Goal: Task Accomplishment & Management: Use online tool/utility

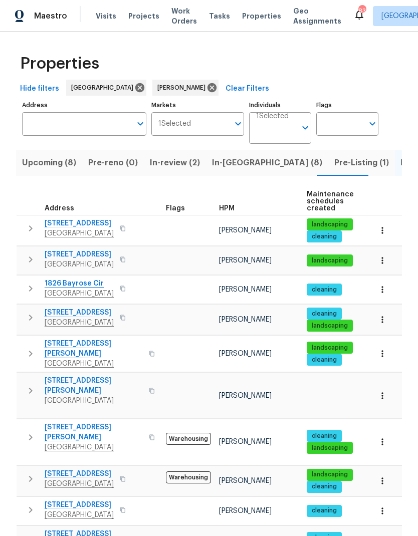
scroll to position [328, 0]
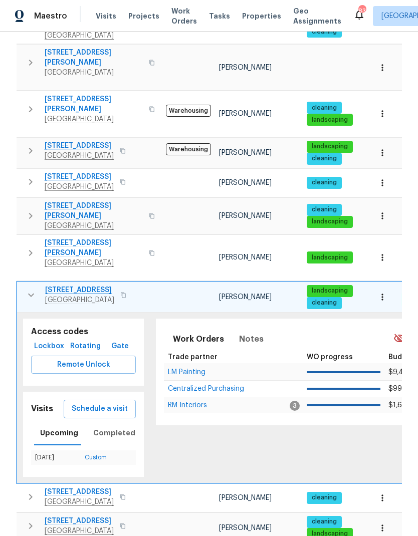
click at [32, 289] on icon "button" at bounding box center [31, 295] width 12 height 12
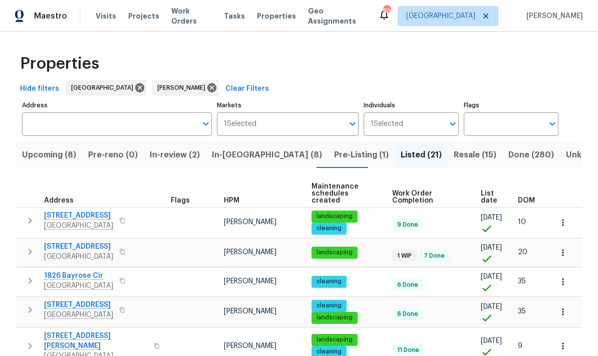
scroll to position [0, 0]
click at [417, 154] on span "Done (280)" at bounding box center [531, 155] width 46 height 14
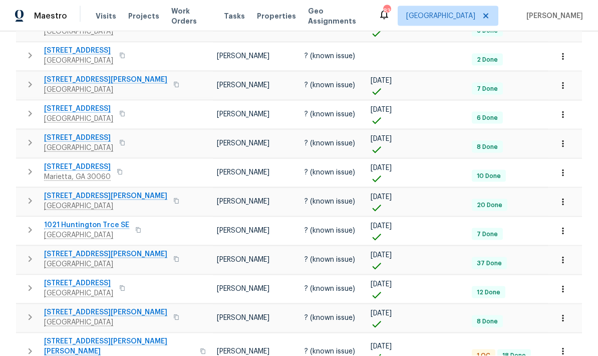
scroll to position [40, 0]
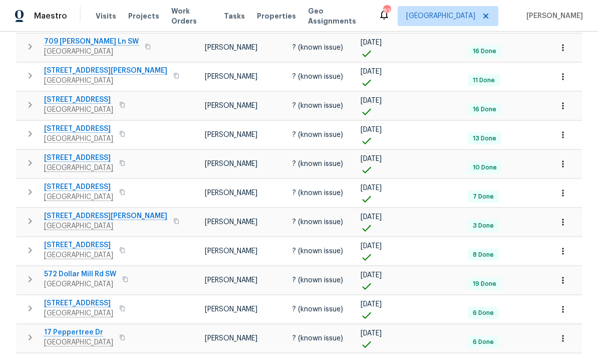
scroll to position [40, 0]
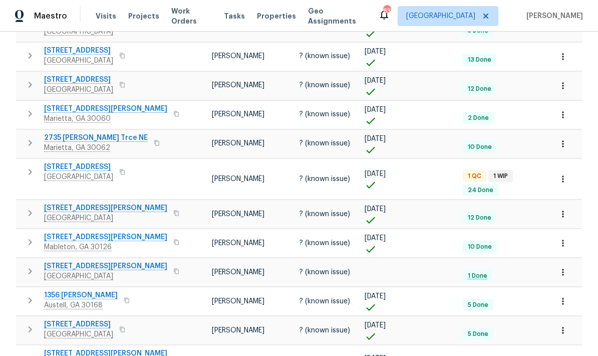
scroll to position [40, 0]
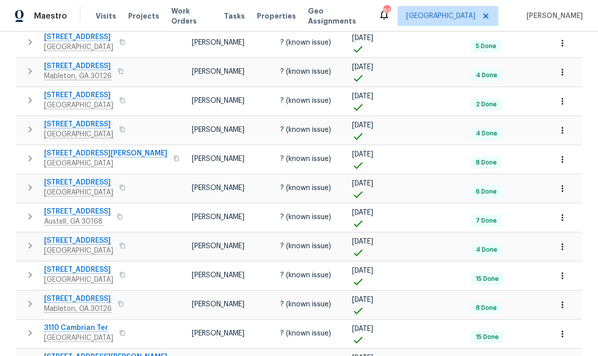
scroll to position [340, 0]
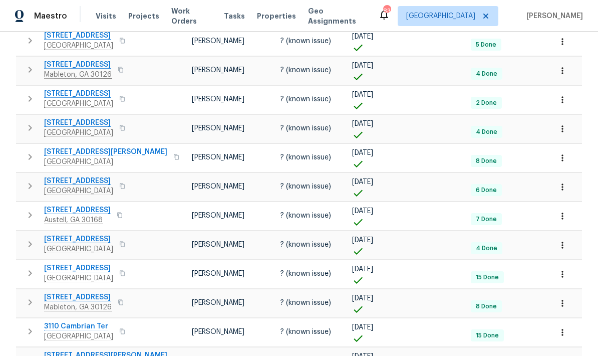
click at [417, 277] on icon "button" at bounding box center [563, 273] width 2 height 7
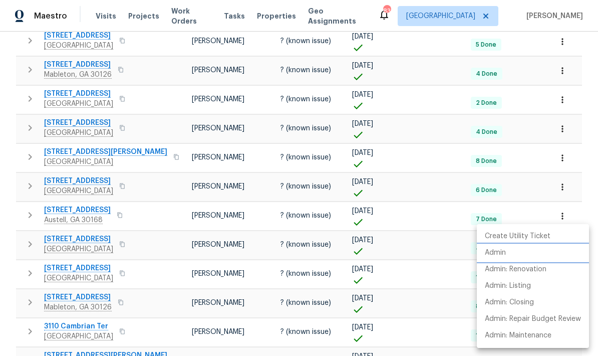
click at [417, 255] on p "Admin" at bounding box center [495, 252] width 21 height 11
click at [379, 205] on div at bounding box center [299, 178] width 598 height 356
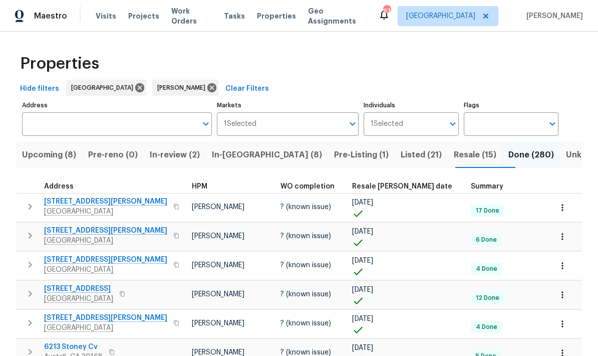
scroll to position [0, 0]
click at [417, 153] on span "Resale (15)" at bounding box center [475, 155] width 43 height 14
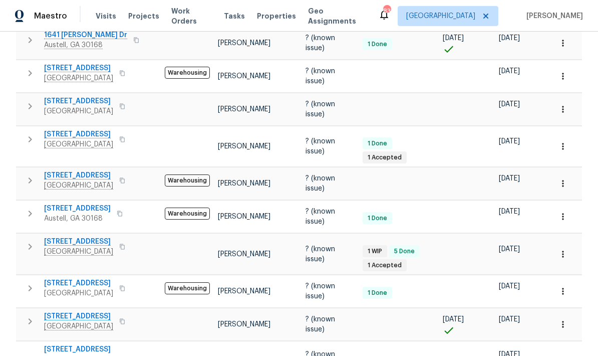
scroll to position [356, 0]
click at [417, 249] on icon "button" at bounding box center [563, 254] width 10 height 10
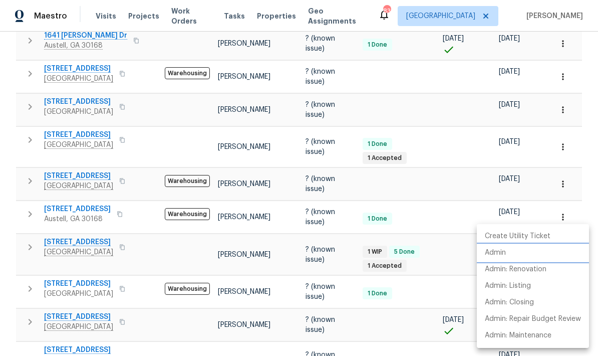
click at [417, 250] on p "Admin" at bounding box center [495, 252] width 21 height 11
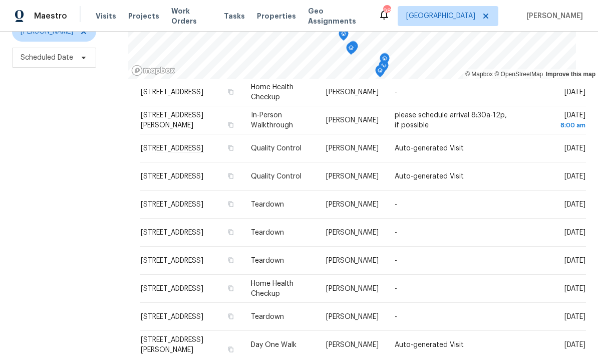
scroll to position [163, 0]
click at [0, 0] on icon at bounding box center [0, 0] width 0 height 0
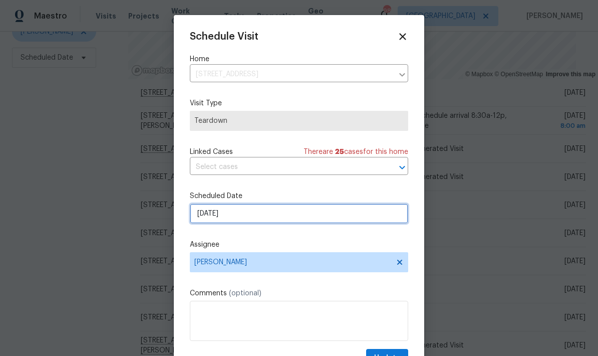
click at [331, 219] on input "[DATE]" at bounding box center [299, 213] width 218 height 20
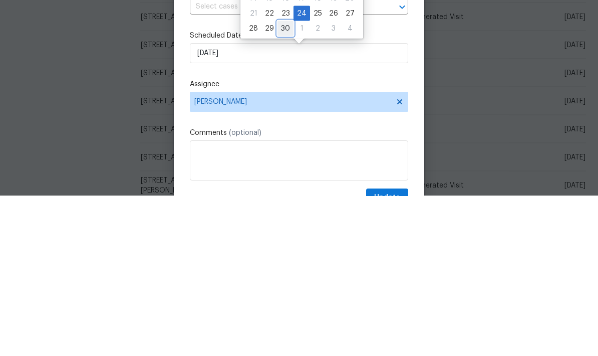
click at [283, 181] on div "30" at bounding box center [285, 188] width 16 height 14
type input "9/30/2025"
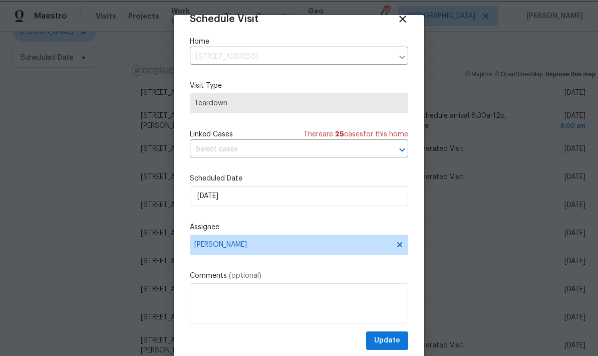
scroll to position [20, 0]
click at [399, 340] on span "Update" at bounding box center [387, 340] width 26 height 13
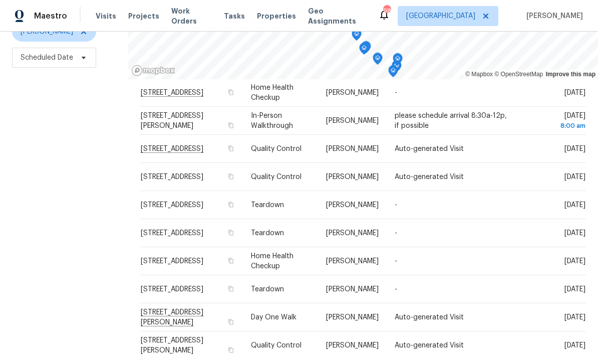
click at [0, 0] on div at bounding box center [0, 0] width 0 height 0
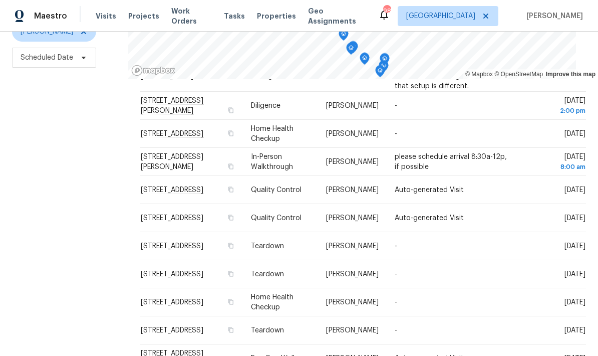
scroll to position [123, 0]
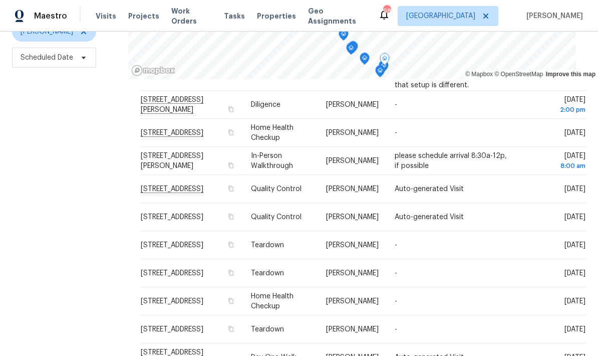
click at [0, 0] on icon at bounding box center [0, 0] width 0 height 0
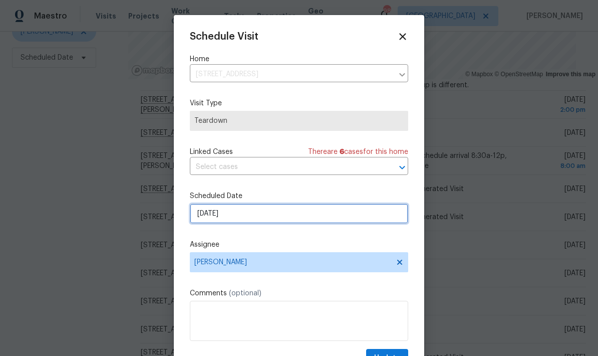
click at [304, 217] on input "9/24/2025" at bounding box center [299, 213] width 218 height 20
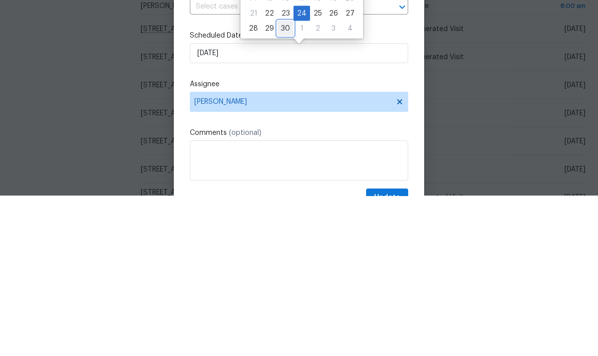
click at [285, 181] on div "30" at bounding box center [285, 188] width 16 height 14
type input "9/30/2025"
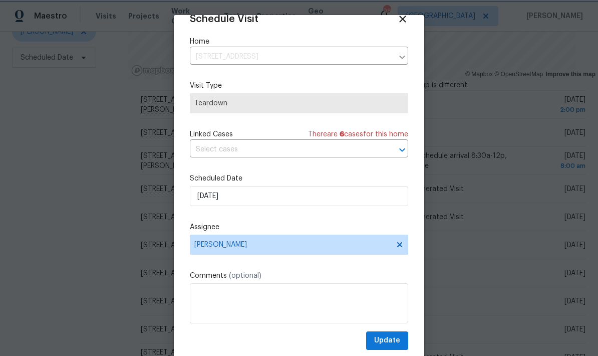
scroll to position [20, 0]
click at [399, 341] on span "Update" at bounding box center [387, 340] width 26 height 13
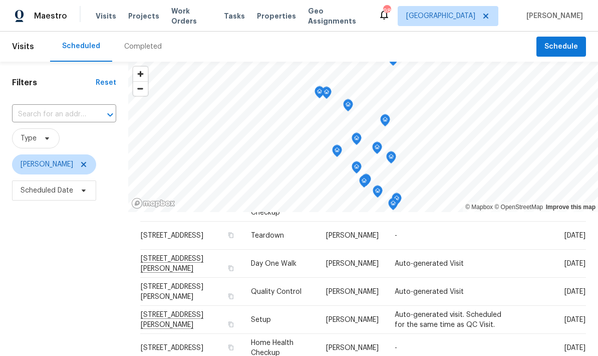
scroll to position [0, 0]
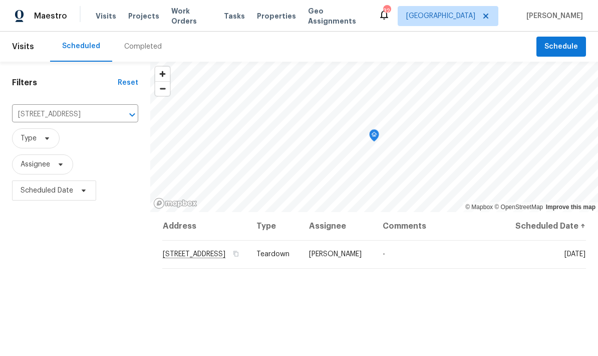
click at [119, 115] on icon "Clear" at bounding box center [119, 115] width 6 height 6
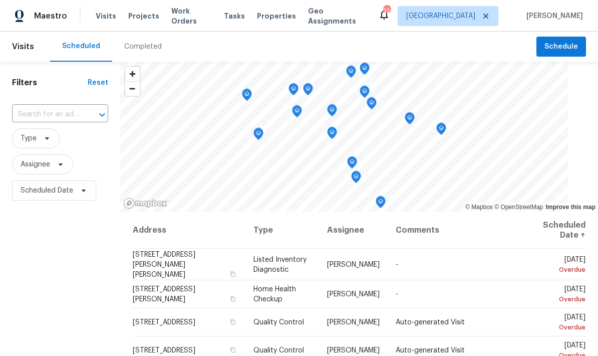
click at [86, 113] on div at bounding box center [95, 115] width 26 height 14
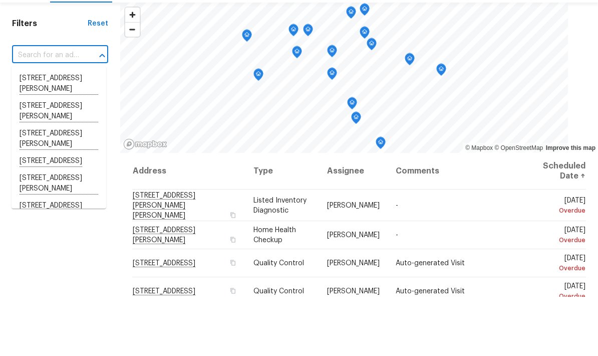
click at [60, 107] on input "text" at bounding box center [46, 115] width 68 height 16
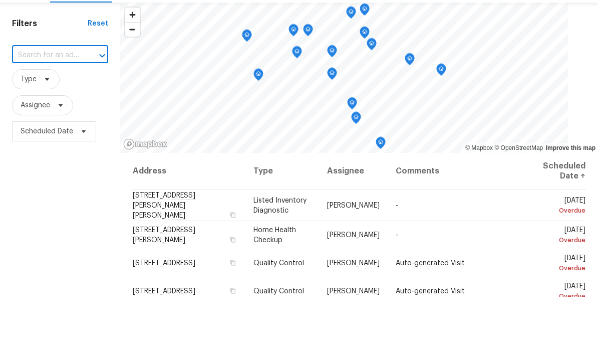
paste input "1485 Riverrock Trl, Riverdale, GA 30296"
type input "1485 Riverrock Trl, Riverdale, GA 30296"
click at [61, 129] on li "1485 Riverrock Trl, Riverdale, GA 30296" at bounding box center [59, 137] width 95 height 17
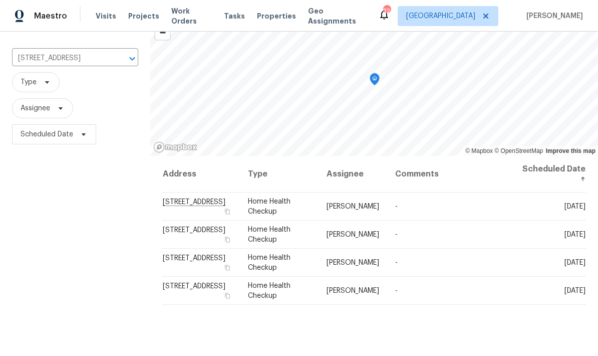
scroll to position [57, 0]
click at [0, 0] on icon at bounding box center [0, 0] width 0 height 0
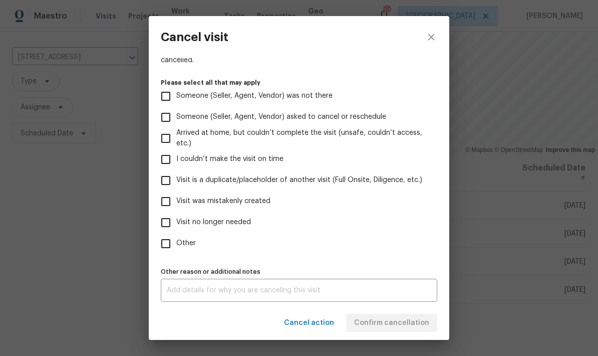
scroll to position [92, 0]
click at [170, 244] on input "Other" at bounding box center [165, 243] width 21 height 21
checkbox input "true"
click at [212, 291] on textarea at bounding box center [299, 289] width 264 height 7
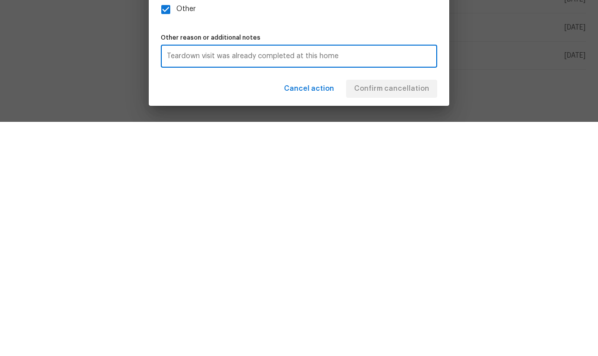
click at [175, 286] on textarea "Teardown visit was already completed at this home" at bounding box center [299, 289] width 264 height 7
type textarea "Teardown visit was already completed at this home"
click at [173, 278] on div "Teardown visit was already completed at this home x Other reason or additional …" at bounding box center [299, 289] width 276 height 23
click at [421, 317] on span "Confirm cancellation" at bounding box center [391, 323] width 75 height 13
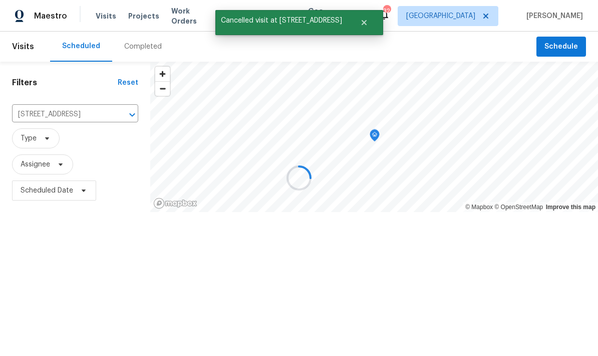
scroll to position [0, 0]
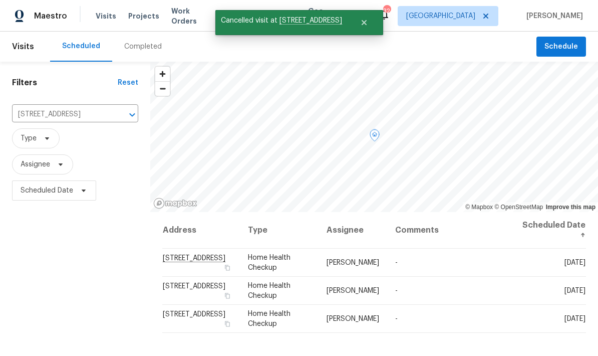
click at [0, 0] on icon at bounding box center [0, 0] width 0 height 0
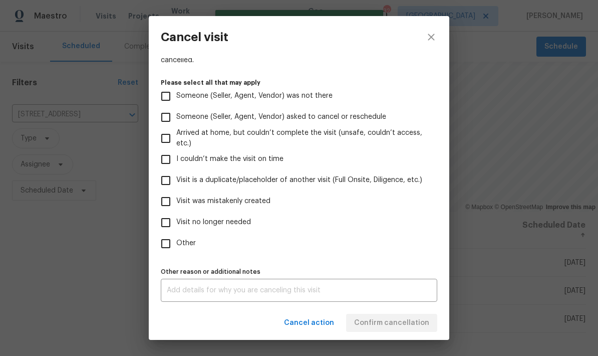
scroll to position [92, 0]
click at [171, 242] on input "Other" at bounding box center [165, 243] width 21 height 21
checkbox input "true"
click at [214, 289] on textarea at bounding box center [299, 289] width 264 height 7
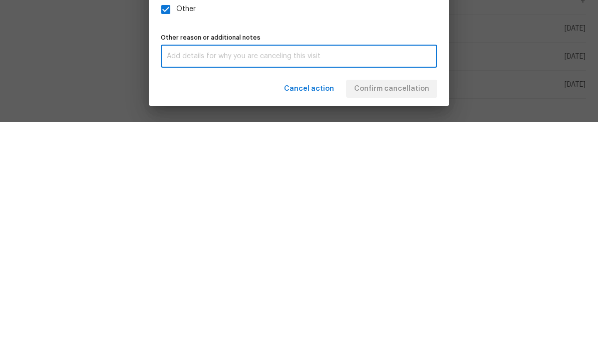
click at [232, 286] on textarea at bounding box center [299, 289] width 264 height 7
paste textarea "Teardown visit was already completed at this home"
type textarea "Teardown visit was already completed at this home"
click at [403, 306] on div "Cancel action Confirm cancellation" at bounding box center [299, 323] width 300 height 35
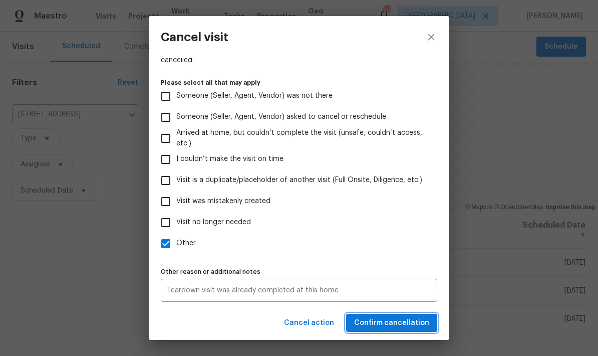
click at [416, 322] on span "Confirm cancellation" at bounding box center [391, 323] width 75 height 13
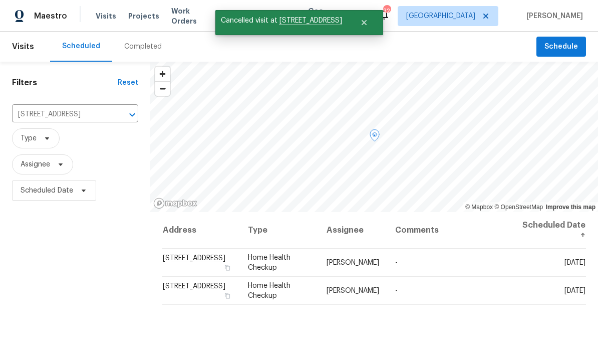
click at [0, 0] on icon at bounding box center [0, 0] width 0 height 0
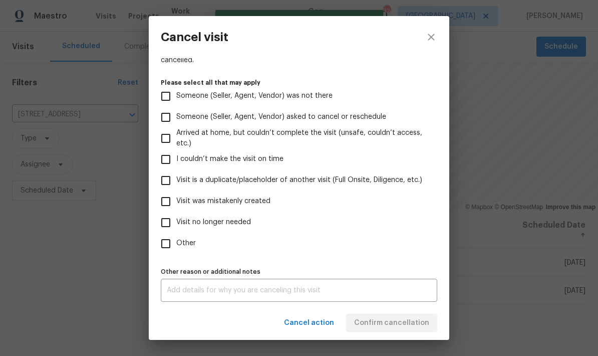
scroll to position [92, 0]
click at [168, 247] on input "Other" at bounding box center [165, 243] width 21 height 21
checkbox input "true"
click at [261, 290] on textarea at bounding box center [299, 289] width 264 height 7
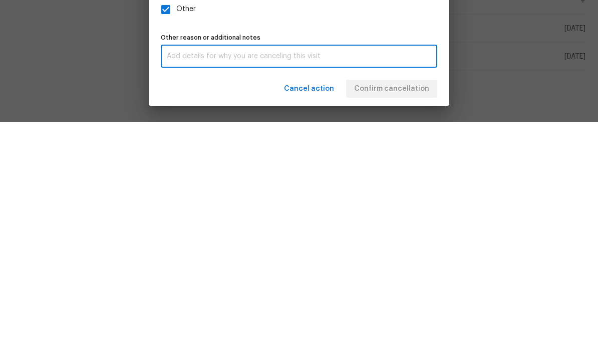
click at [248, 286] on textarea at bounding box center [299, 289] width 264 height 7
paste textarea "Teardown visit was already completed at this home"
type textarea "Teardown visit was already completed at this home"
click at [410, 306] on div "Cancel action Confirm cancellation" at bounding box center [299, 323] width 300 height 35
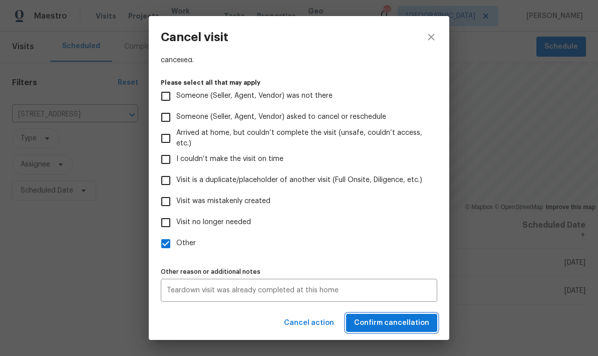
click at [425, 325] on span "Confirm cancellation" at bounding box center [391, 323] width 75 height 13
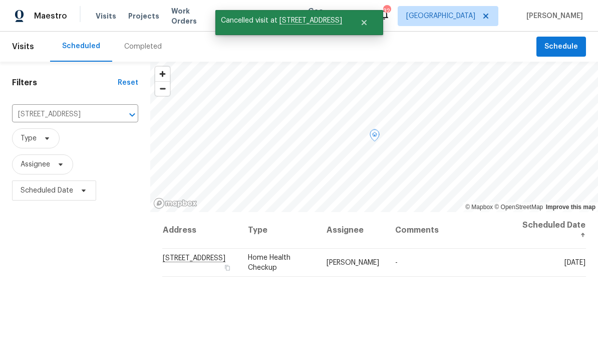
click at [0, 0] on icon at bounding box center [0, 0] width 0 height 0
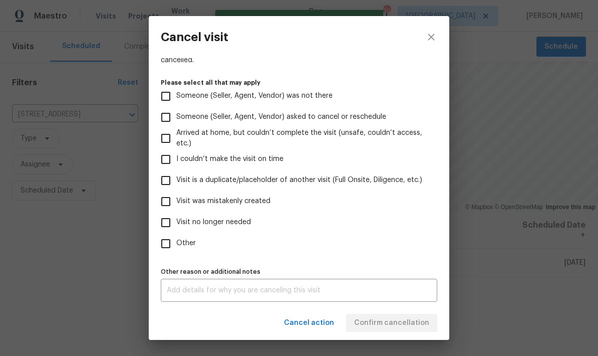
scroll to position [92, 0]
click at [168, 244] on input "Other" at bounding box center [165, 243] width 21 height 21
checkbox input "true"
click at [254, 292] on textarea at bounding box center [299, 289] width 264 height 7
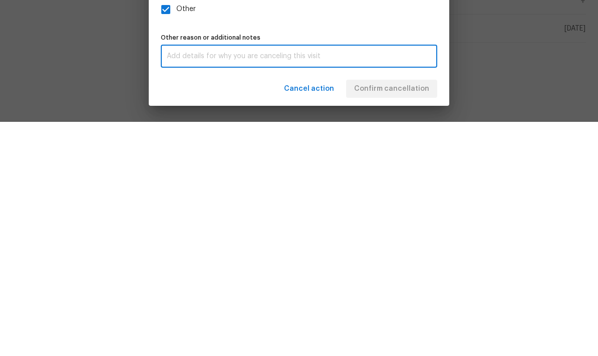
click at [253, 286] on textarea at bounding box center [299, 289] width 264 height 7
paste textarea "Teardown visit was already completed at this home"
type textarea "Teardown visit was already completed at this home"
click at [395, 306] on div "Cancel action Confirm cancellation" at bounding box center [299, 323] width 300 height 35
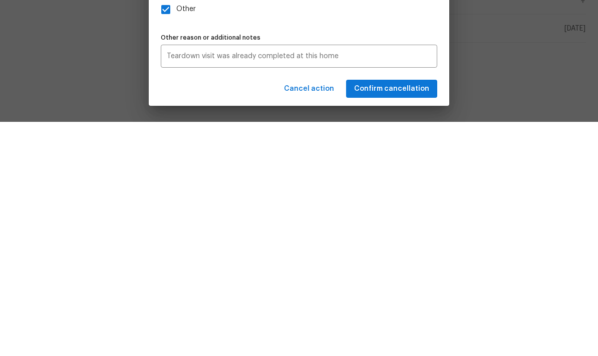
scroll to position [40, 0]
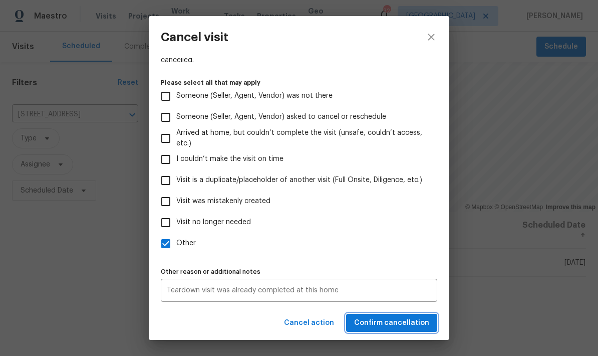
click at [425, 325] on span "Confirm cancellation" at bounding box center [391, 323] width 75 height 13
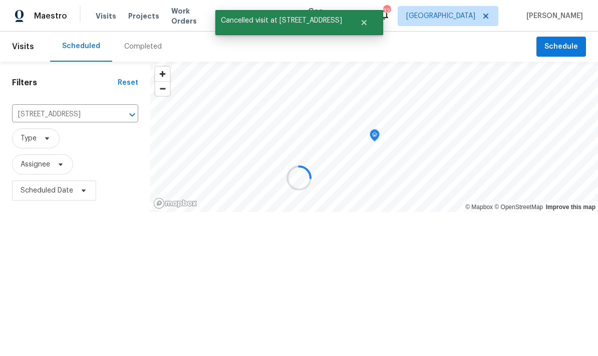
scroll to position [0, 0]
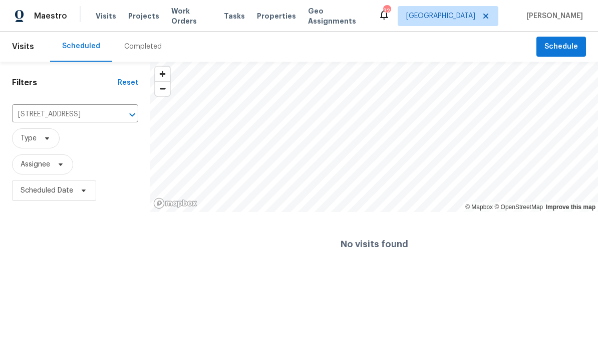
click at [120, 109] on button "Clear" at bounding box center [119, 115] width 14 height 14
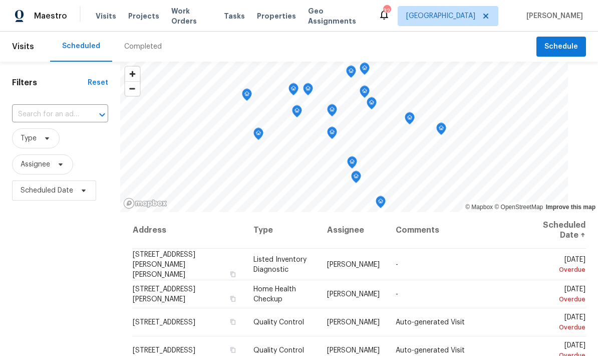
click at [87, 112] on div at bounding box center [95, 115] width 26 height 14
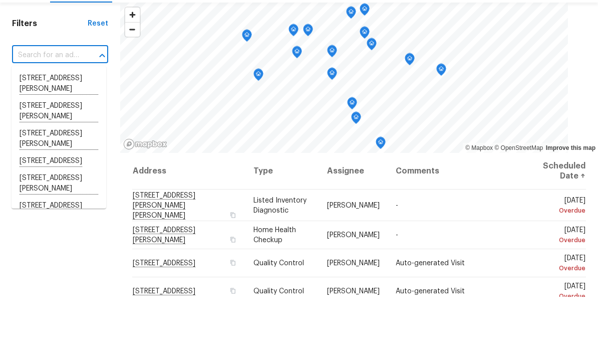
click at [64, 107] on input "text" at bounding box center [46, 115] width 68 height 16
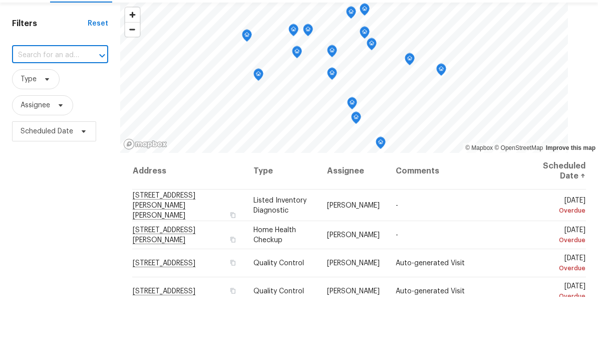
paste input "4246 Chestnut Grove Ln, Austell, GA 30106"
type input "4246 Chestnut Grove Ln, Austell, GA 30106"
click at [51, 129] on li "4246 Chestnut Grove Ln, Austell, GA 30106" at bounding box center [59, 137] width 95 height 17
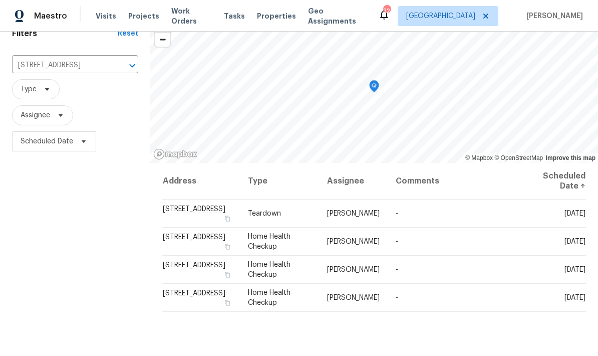
scroll to position [56, 0]
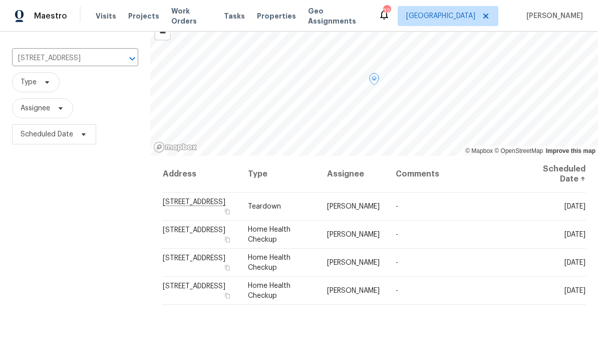
click at [0, 0] on span at bounding box center [0, 0] width 0 height 0
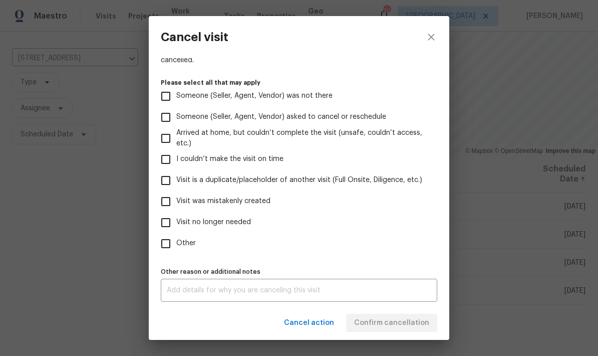
scroll to position [92, 0]
click at [169, 225] on input "Visit no longer needed" at bounding box center [165, 222] width 21 height 21
checkbox input "true"
click at [228, 289] on textarea at bounding box center [299, 289] width 264 height 7
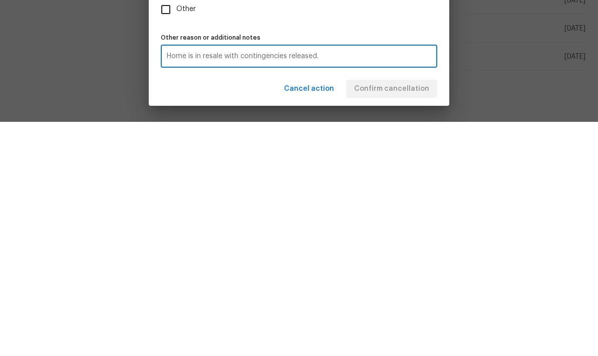
click at [171, 286] on textarea "Home is in resale with contingencies released." at bounding box center [299, 289] width 264 height 7
type textarea "Home is in resale with contingencies released."
click at [169, 278] on div "Home is in resale with contingencies released. x Other reason or additional not…" at bounding box center [299, 289] width 276 height 23
click at [178, 286] on textarea "Home is in resale with contingencies released." at bounding box center [299, 289] width 264 height 7
click at [415, 317] on span "Confirm cancellation" at bounding box center [391, 323] width 75 height 13
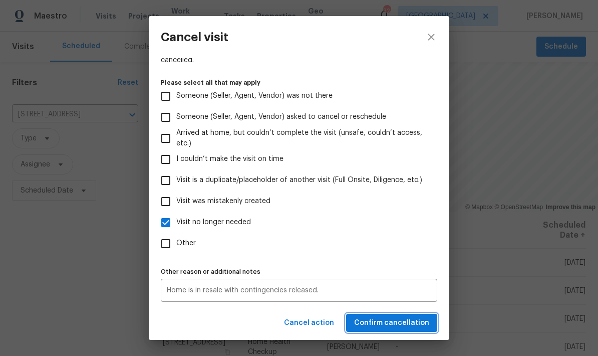
scroll to position [0, 0]
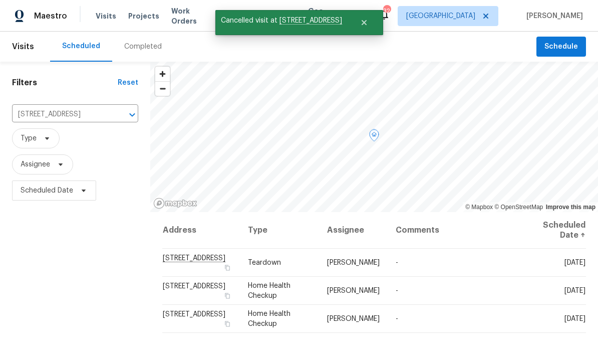
click at [0, 0] on icon at bounding box center [0, 0] width 0 height 0
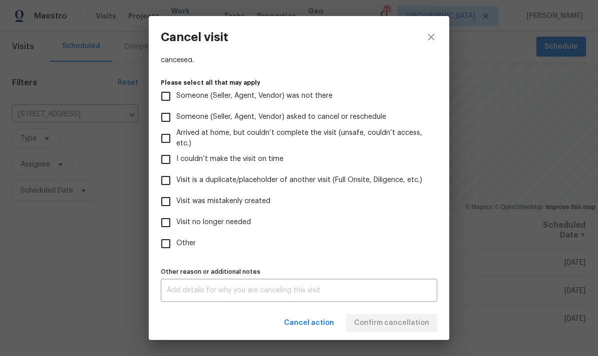
scroll to position [92, 0]
click at [168, 243] on input "Other" at bounding box center [165, 243] width 21 height 21
checkbox input "true"
click at [216, 292] on textarea at bounding box center [299, 289] width 264 height 7
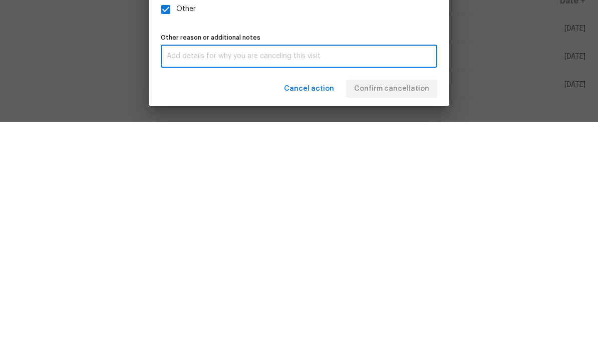
click at [232, 286] on textarea at bounding box center [299, 289] width 264 height 7
paste textarea "Home is in resale with contingencies released."
type textarea "Home is in resale with contingencies released."
click at [422, 306] on div "Cancel action Confirm cancellation" at bounding box center [299, 323] width 300 height 35
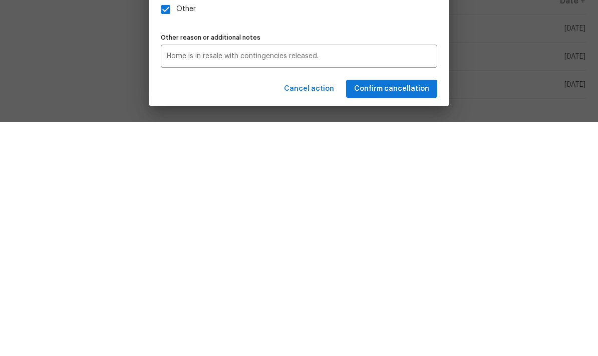
scroll to position [40, 0]
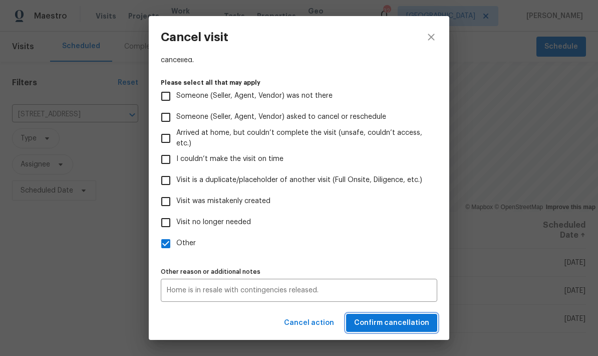
click at [425, 327] on span "Confirm cancellation" at bounding box center [391, 323] width 75 height 13
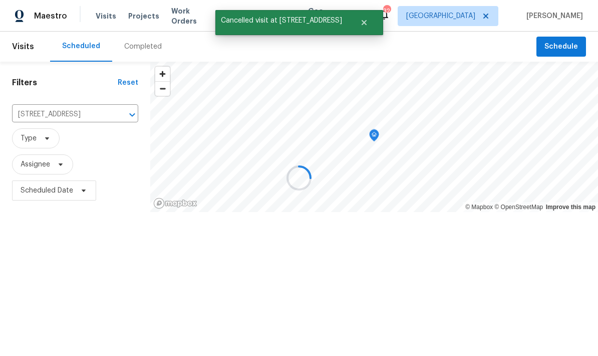
scroll to position [0, 0]
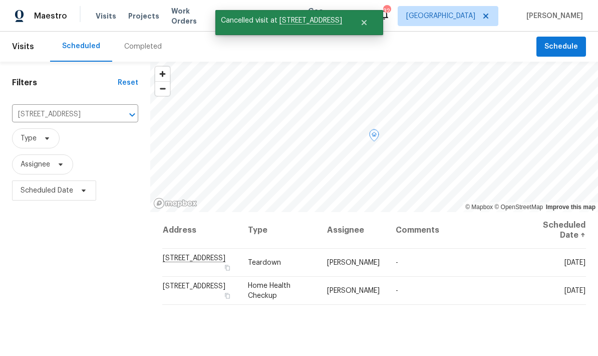
click at [0, 0] on icon at bounding box center [0, 0] width 0 height 0
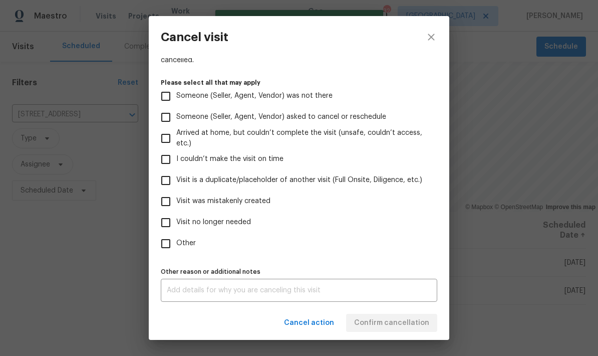
scroll to position [92, 0]
click at [161, 246] on input "Other" at bounding box center [165, 243] width 21 height 21
checkbox input "true"
click at [227, 292] on textarea at bounding box center [299, 289] width 264 height 7
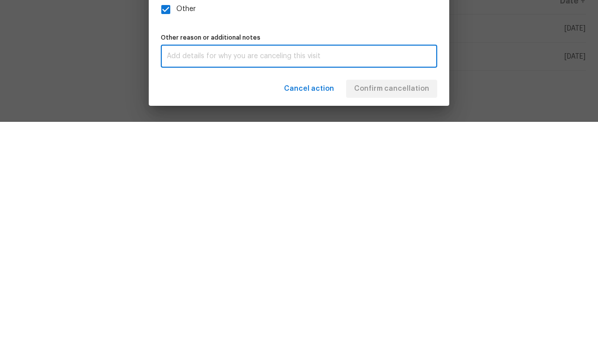
click at [260, 286] on textarea at bounding box center [299, 289] width 264 height 7
paste textarea "Home is in resale with contingencies released."
type textarea "Home is in resale with contingencies released."
click at [417, 306] on div "Cancel action Confirm cancellation" at bounding box center [299, 323] width 300 height 35
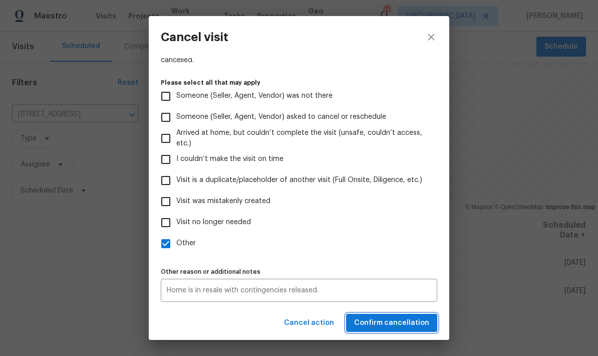
click at [426, 325] on span "Confirm cancellation" at bounding box center [391, 323] width 75 height 13
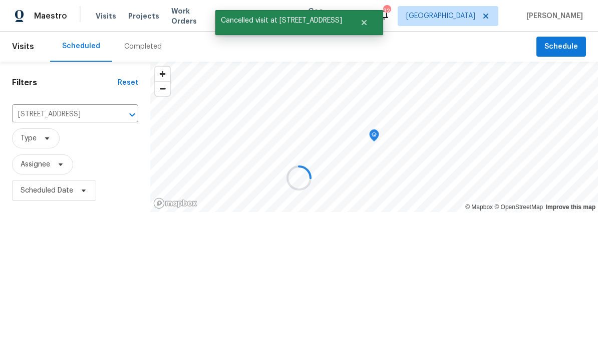
scroll to position [0, 0]
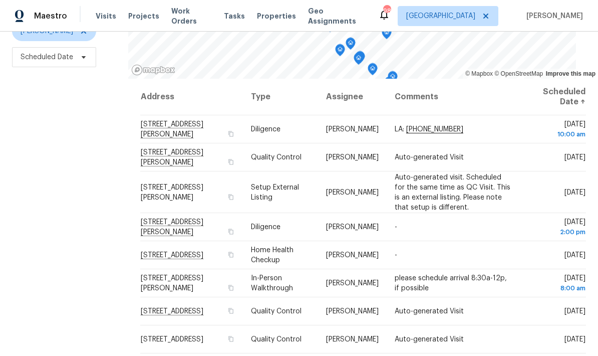
scroll to position [133, 0]
click at [0, 0] on icon at bounding box center [0, 0] width 0 height 0
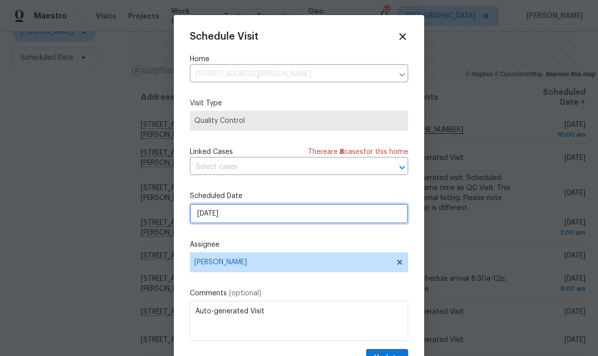
click at [314, 218] on input "9/23/2025" at bounding box center [299, 213] width 218 height 20
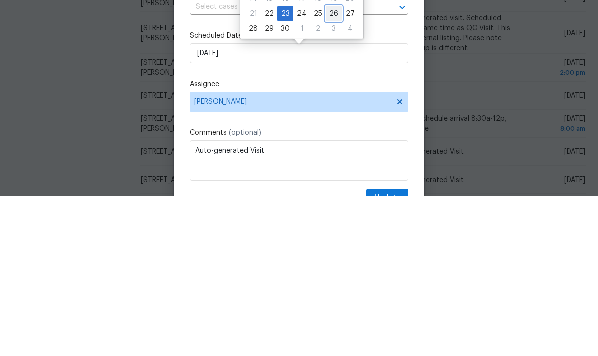
click at [331, 166] on div "26" at bounding box center [334, 173] width 16 height 14
type input "9/26/2025"
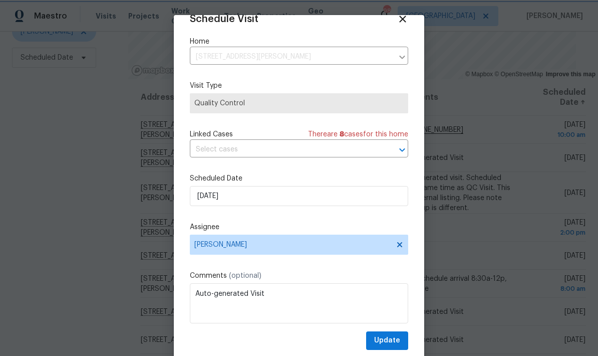
scroll to position [20, 0]
click at [399, 339] on span "Update" at bounding box center [387, 340] width 26 height 13
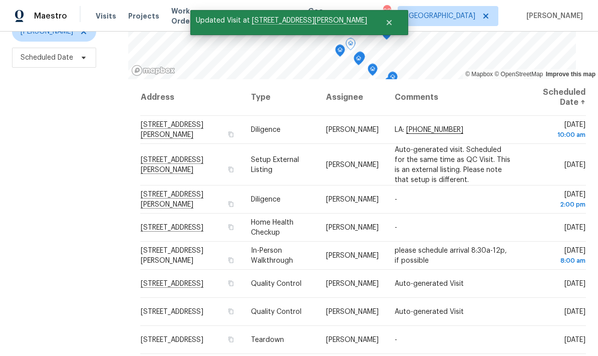
click at [0, 0] on icon at bounding box center [0, 0] width 0 height 0
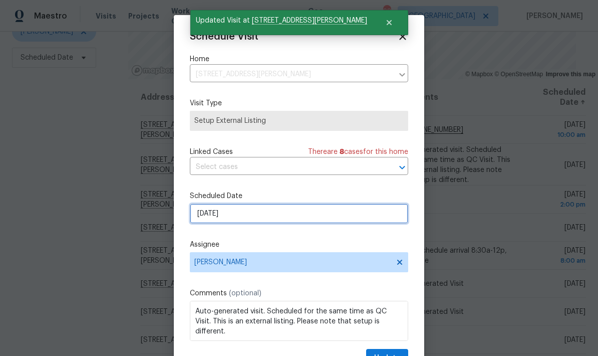
click at [305, 215] on input "9/23/2025" at bounding box center [299, 213] width 218 height 20
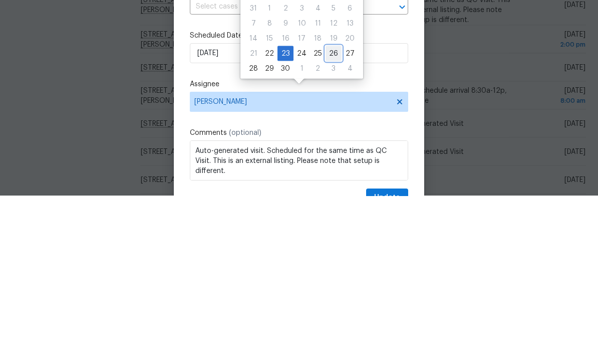
click at [330, 206] on div "26" at bounding box center [334, 213] width 16 height 14
type input "9/26/2025"
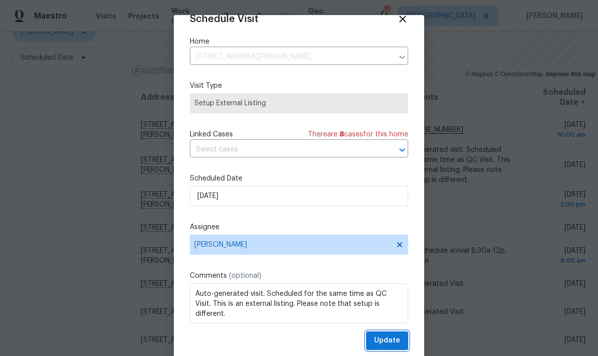
click at [398, 340] on span "Update" at bounding box center [387, 340] width 26 height 13
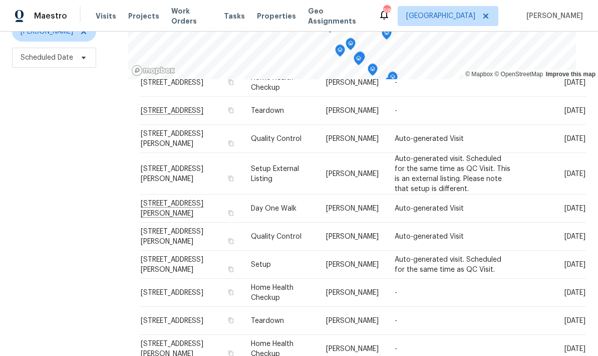
scroll to position [246, 0]
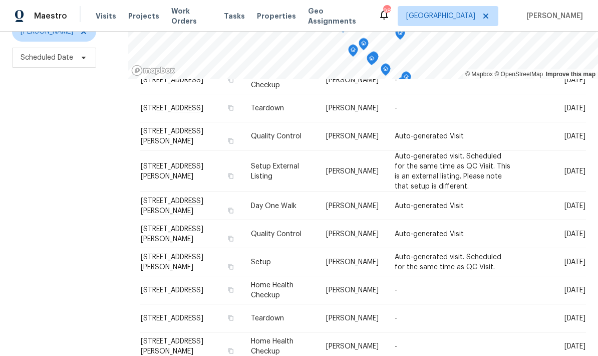
click at [0, 0] on icon at bounding box center [0, 0] width 0 height 0
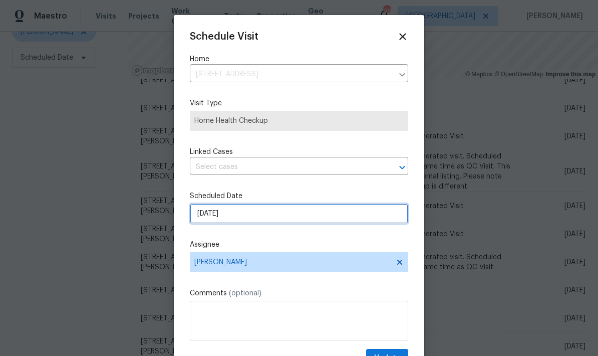
click at [286, 217] on input "[DATE]" at bounding box center [299, 213] width 218 height 20
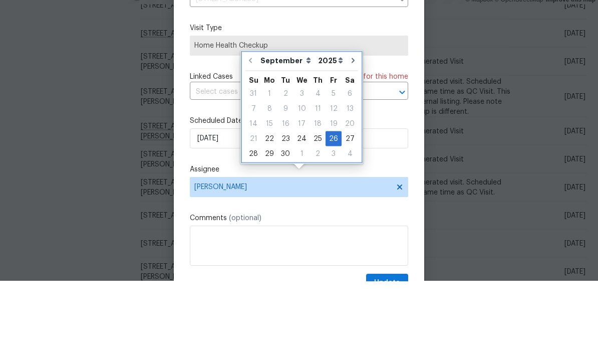
click at [351, 131] on icon "Go to next month" at bounding box center [353, 135] width 8 height 8
type input "10/26/2025"
select select "9"
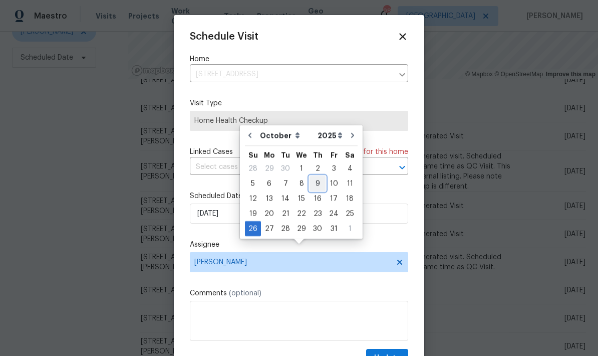
click at [317, 176] on div "9" at bounding box center [318, 183] width 16 height 14
type input "10/9/2025"
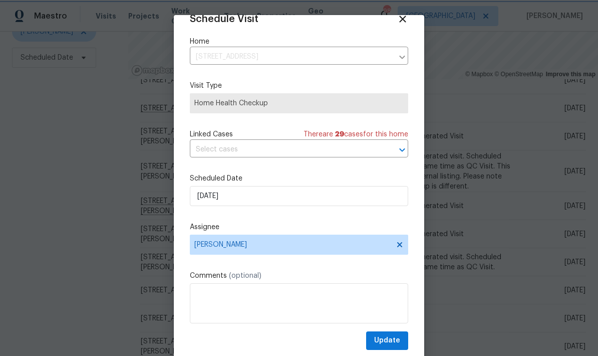
scroll to position [20, 0]
click at [397, 340] on span "Update" at bounding box center [387, 340] width 26 height 13
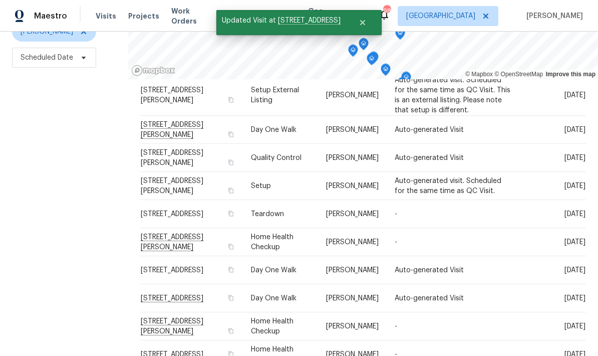
scroll to position [321, 0]
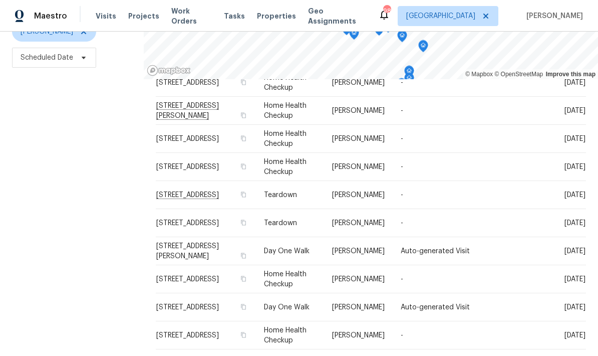
scroll to position [216, 0]
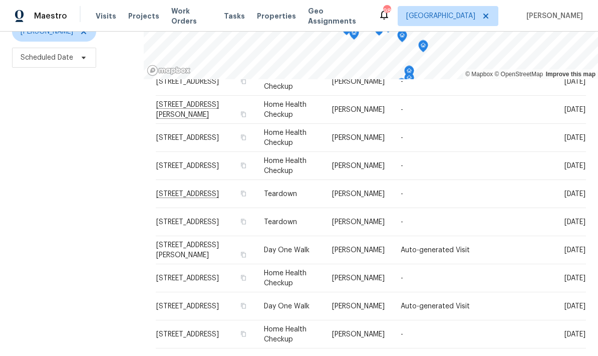
click at [0, 0] on span at bounding box center [0, 0] width 0 height 0
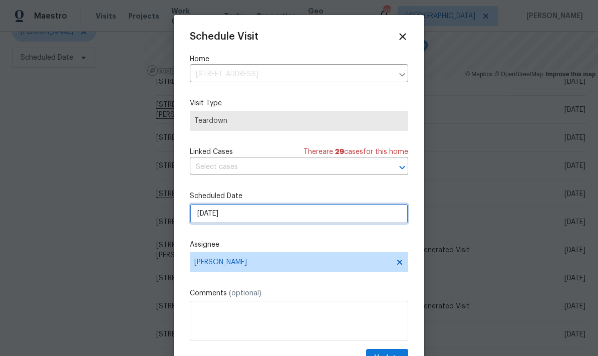
click at [312, 216] on input "10/5/2025" at bounding box center [299, 213] width 218 height 20
select select "9"
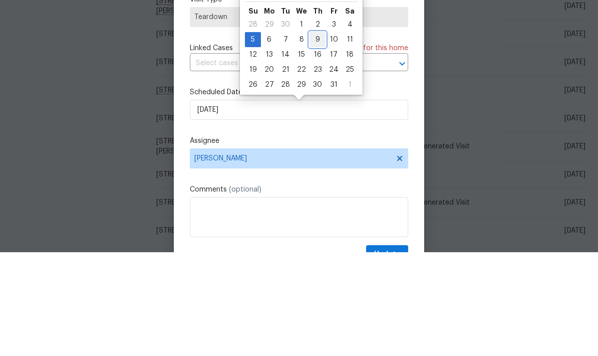
click at [319, 136] on div "9" at bounding box center [318, 143] width 16 height 14
type input "10/9/2025"
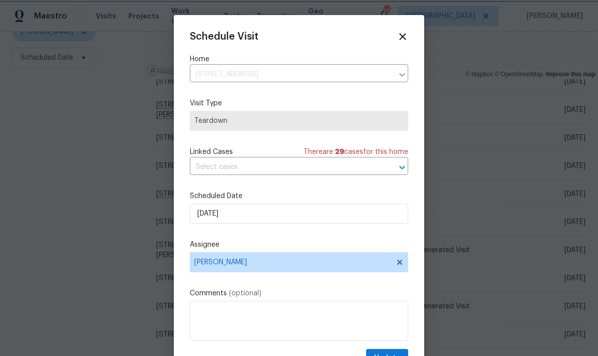
scroll to position [20, 0]
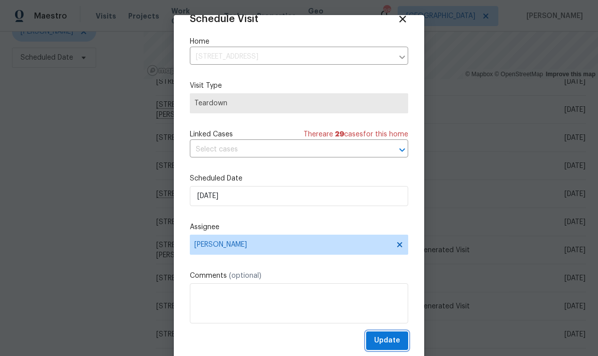
click at [403, 337] on button "Update" at bounding box center [387, 340] width 42 height 19
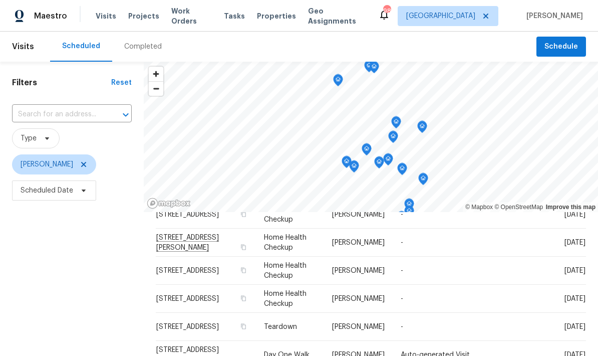
scroll to position [0, 0]
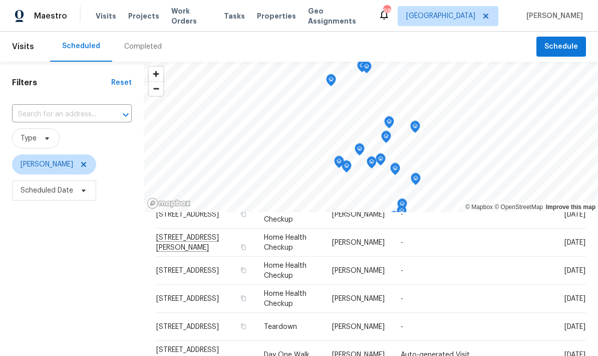
click at [0, 0] on span at bounding box center [0, 0] width 0 height 0
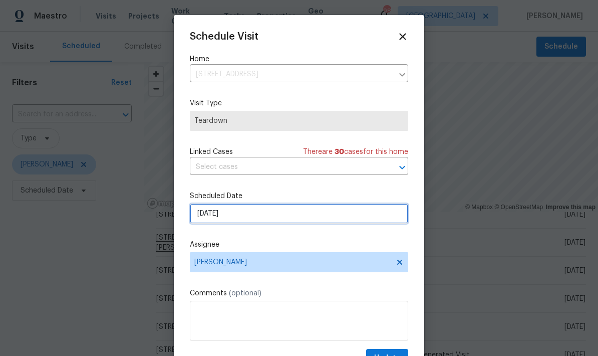
click at [281, 214] on input "10/5/2025" at bounding box center [299, 213] width 218 height 20
select select "9"
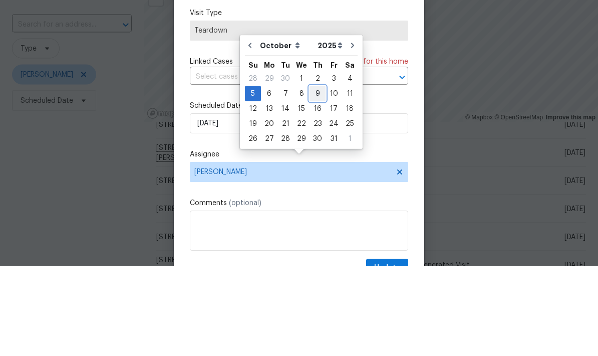
click at [315, 176] on div "9" at bounding box center [318, 183] width 16 height 14
type input "10/9/2025"
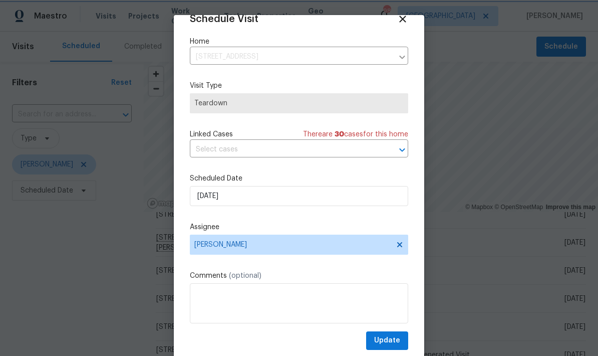
scroll to position [20, 0]
click at [398, 340] on span "Update" at bounding box center [387, 340] width 26 height 13
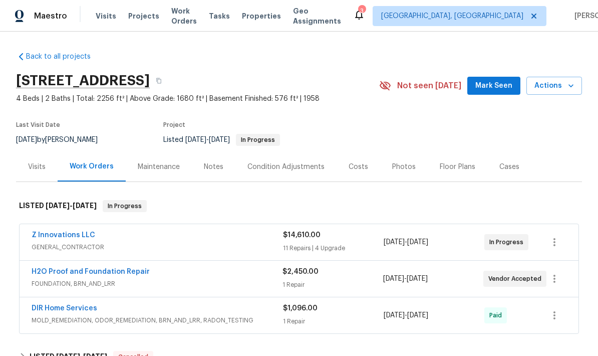
click at [128, 273] on link "H2O Proof and Foundation Repair" at bounding box center [91, 271] width 118 height 7
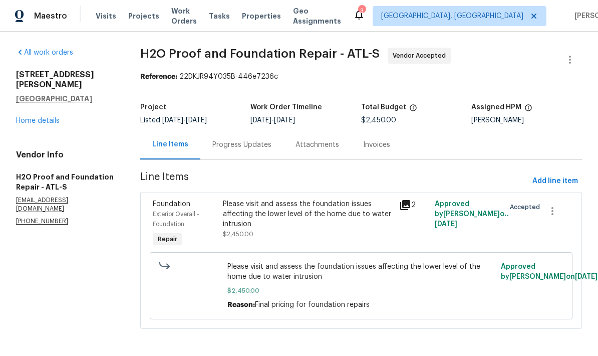
click at [260, 142] on div "Progress Updates" at bounding box center [241, 145] width 59 height 10
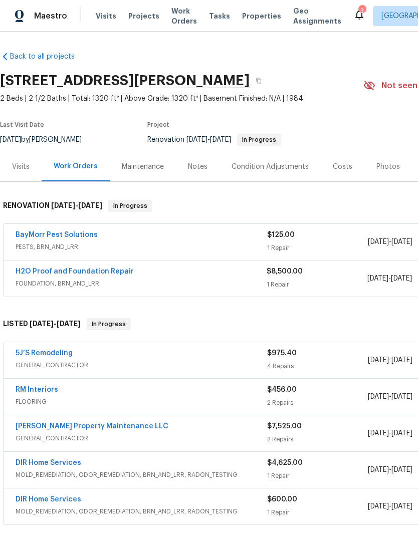
click at [38, 268] on link "H2O Proof and Foundation Repair" at bounding box center [75, 271] width 118 height 7
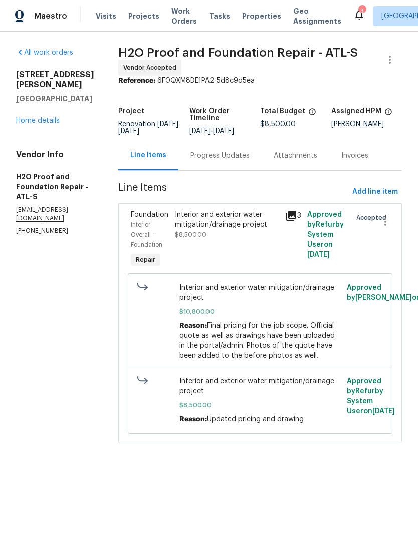
click at [222, 157] on div "Progress Updates" at bounding box center [219, 156] width 59 height 10
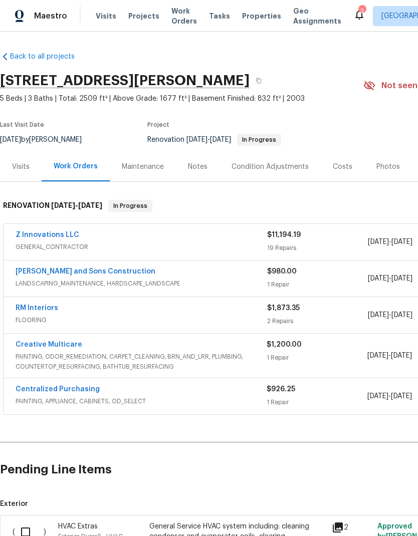
click at [43, 233] on link "Z Innovations LLC" at bounding box center [48, 234] width 64 height 7
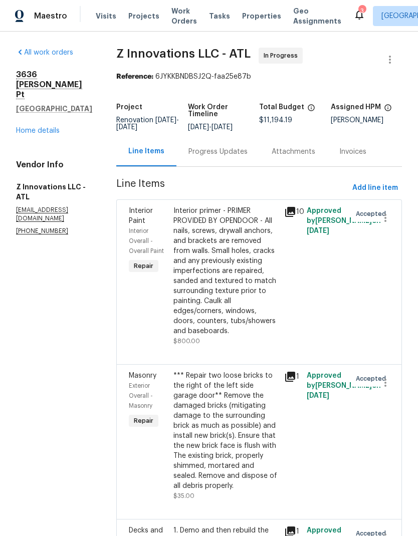
click at [223, 158] on div "Progress Updates" at bounding box center [217, 152] width 83 height 30
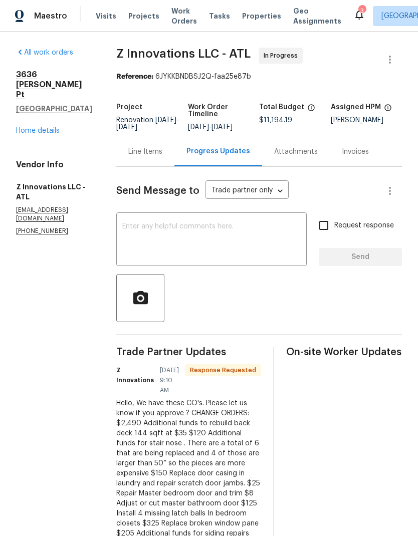
click at [136, 154] on div "Line Items" at bounding box center [145, 152] width 34 height 10
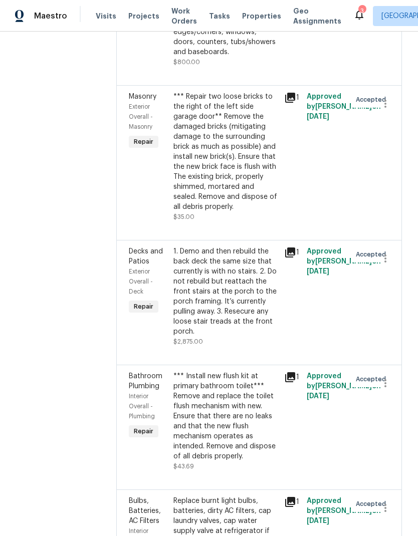
scroll to position [279, 0]
click at [225, 300] on div "1. Demo and then rebuild the back deck the same size that currently is with no …" at bounding box center [225, 291] width 105 height 90
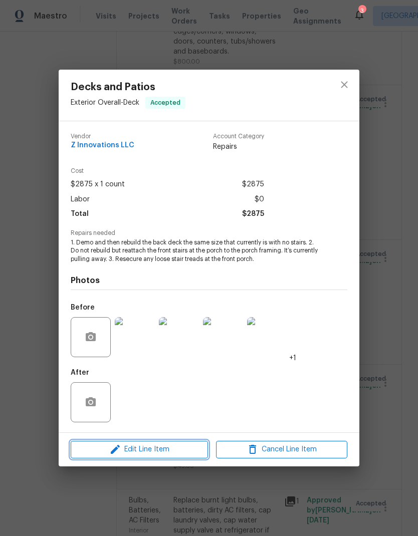
click at [189, 455] on span "Edit Line Item" at bounding box center [139, 449] width 131 height 13
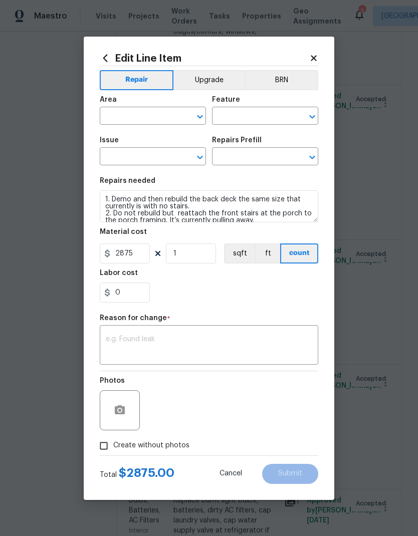
type input "Exterior Overall"
type input "Deck"
type input "Decks and Patios"
type input "Add a Task $1.00"
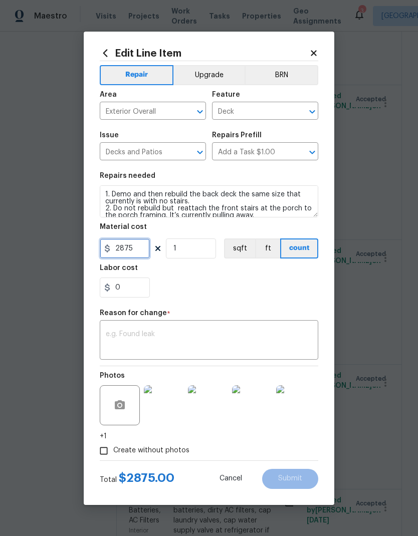
click at [139, 253] on input "2875" at bounding box center [125, 248] width 50 height 20
type input "3945"
click at [187, 331] on textarea at bounding box center [209, 341] width 206 height 21
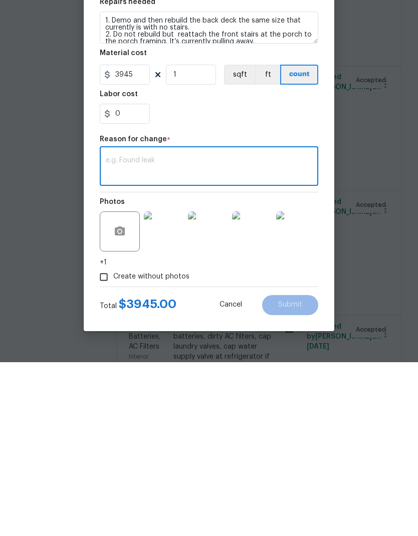
click at [146, 331] on textarea at bounding box center [209, 341] width 206 height 21
paste textarea "1. Additional funds to rebuild back deck 100 sqft 2. Additional funds for stair…"
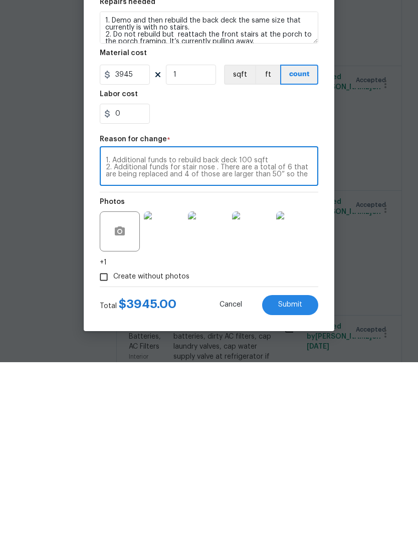
scroll to position [0, 0]
type textarea "1. Additional funds to rebuild back deck 100 sqft 2. Additional funds for stair…"
click at [305, 469] on button "Submit" at bounding box center [290, 479] width 56 height 20
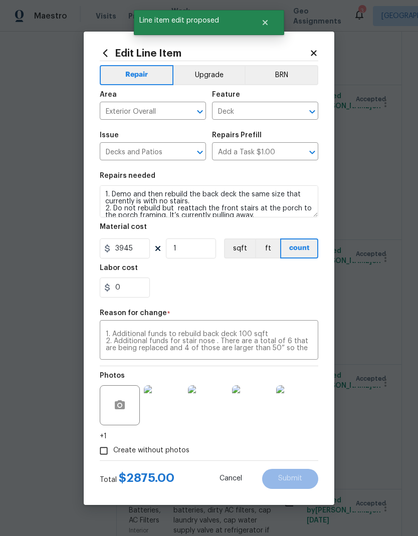
type input "2875"
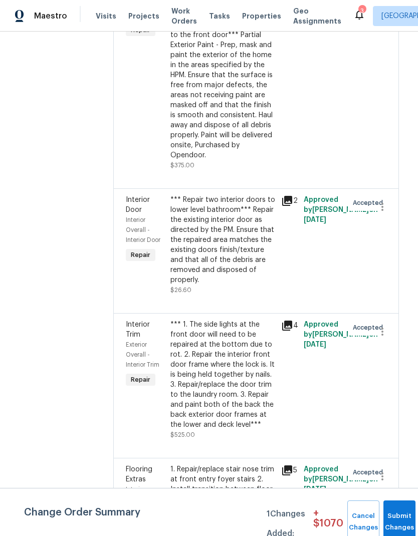
scroll to position [2161, 1]
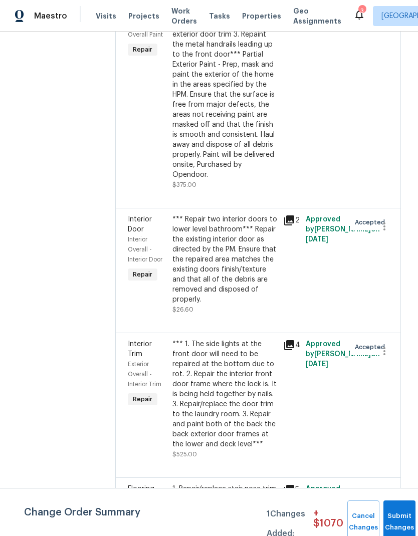
click at [227, 255] on div "*** Repair two interior doors to lower level bathroom*** Repair the existing in…" at bounding box center [224, 259] width 105 height 90
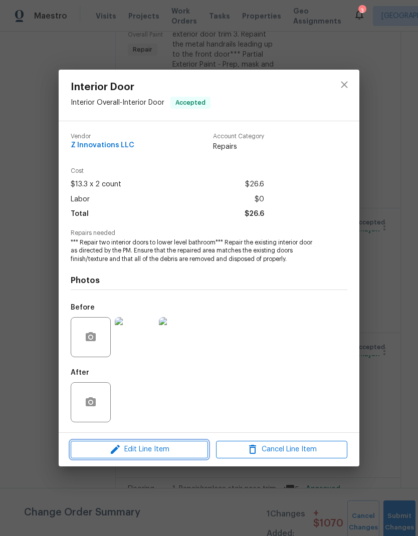
click at [173, 450] on span "Edit Line Item" at bounding box center [139, 449] width 131 height 13
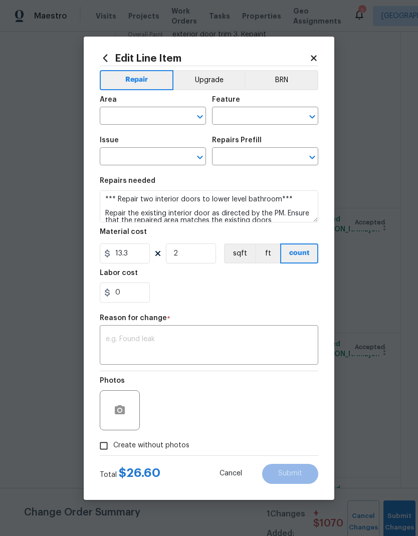
type input "Interior Overall"
type input "Interior Door"
type input "Interior Door Repair $13.30"
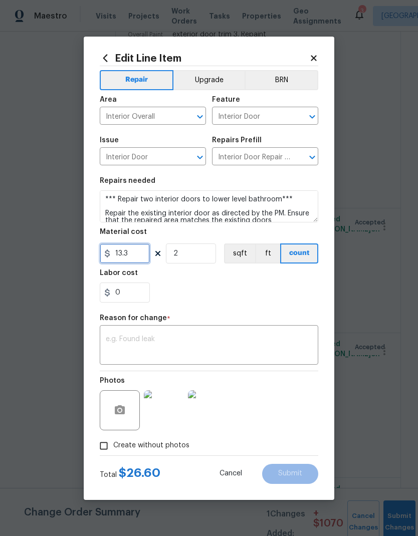
click at [134, 261] on input "13.3" at bounding box center [125, 253] width 50 height 20
type input "384.6"
click at [173, 338] on textarea at bounding box center [209, 346] width 206 height 21
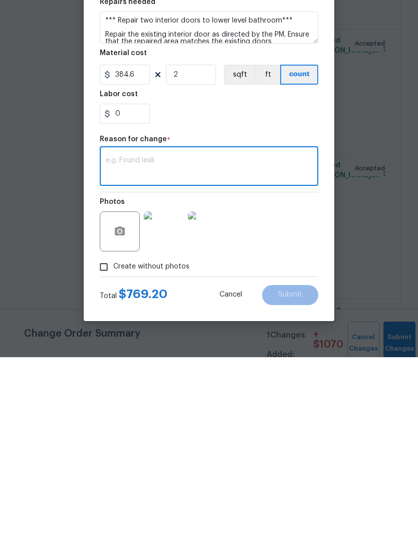
click at [152, 336] on textarea at bounding box center [209, 346] width 206 height 21
paste textarea "1. Replace door casing in laundry and repair scratch door jambs. 2. Repair Mast…"
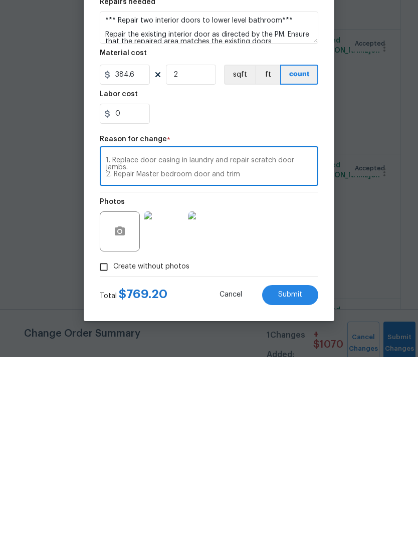
scroll to position [28, 0]
type textarea "1. Replace door casing in laundry and repair scratch door jambs. 2. Repair Mast…"
click at [118, 404] on icon "button" at bounding box center [120, 410] width 12 height 12
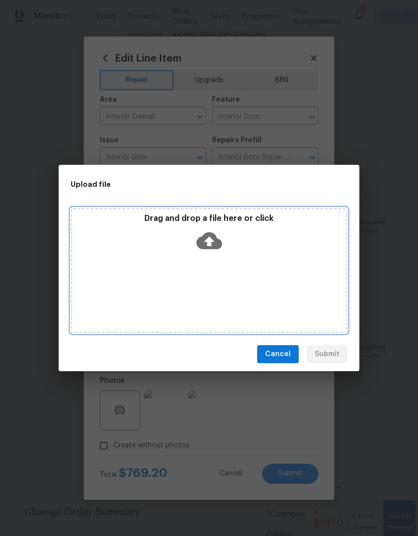
click at [211, 240] on icon at bounding box center [209, 241] width 26 height 26
